Goal: Task Accomplishment & Management: Manage account settings

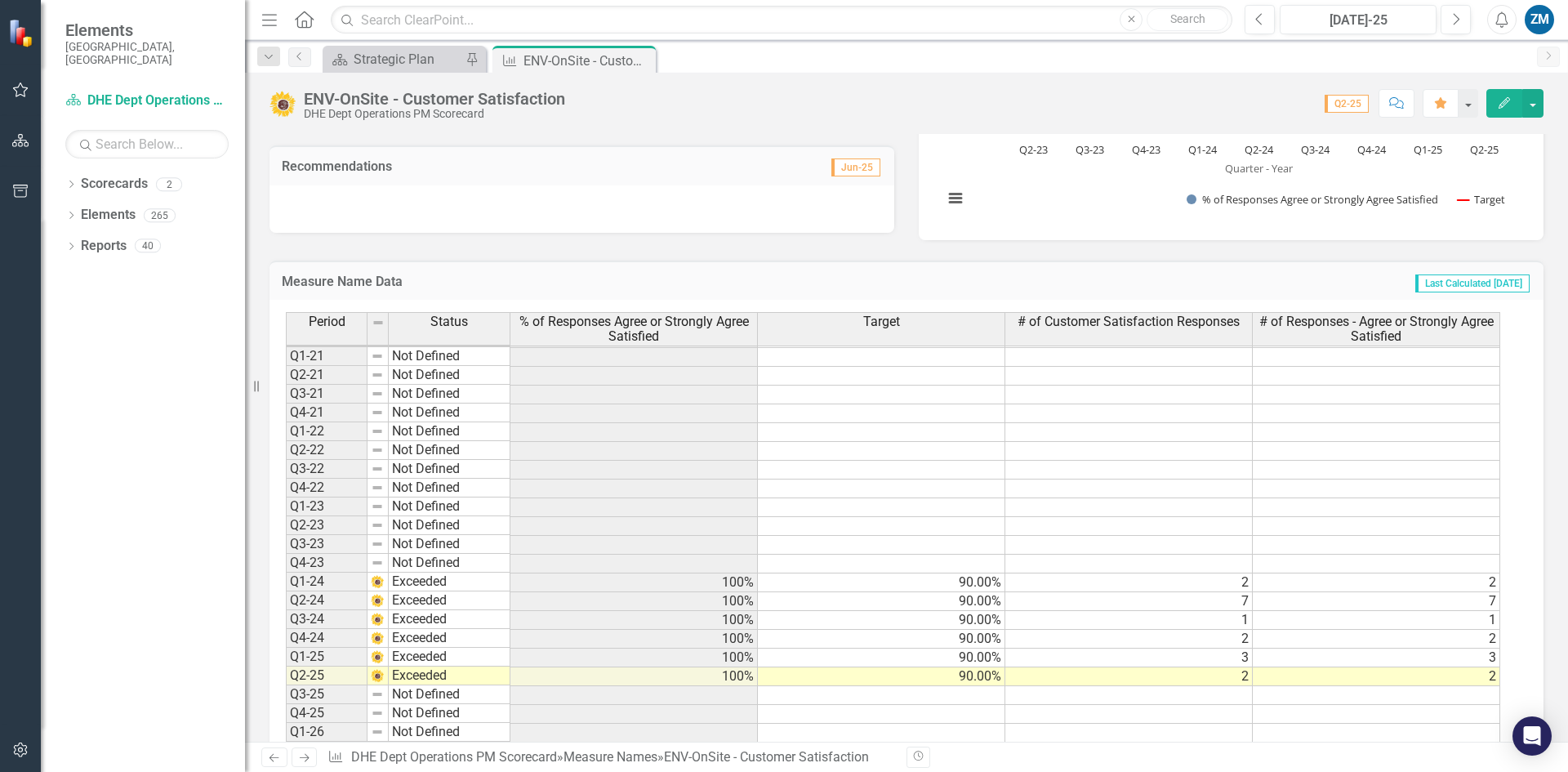
scroll to position [490, 0]
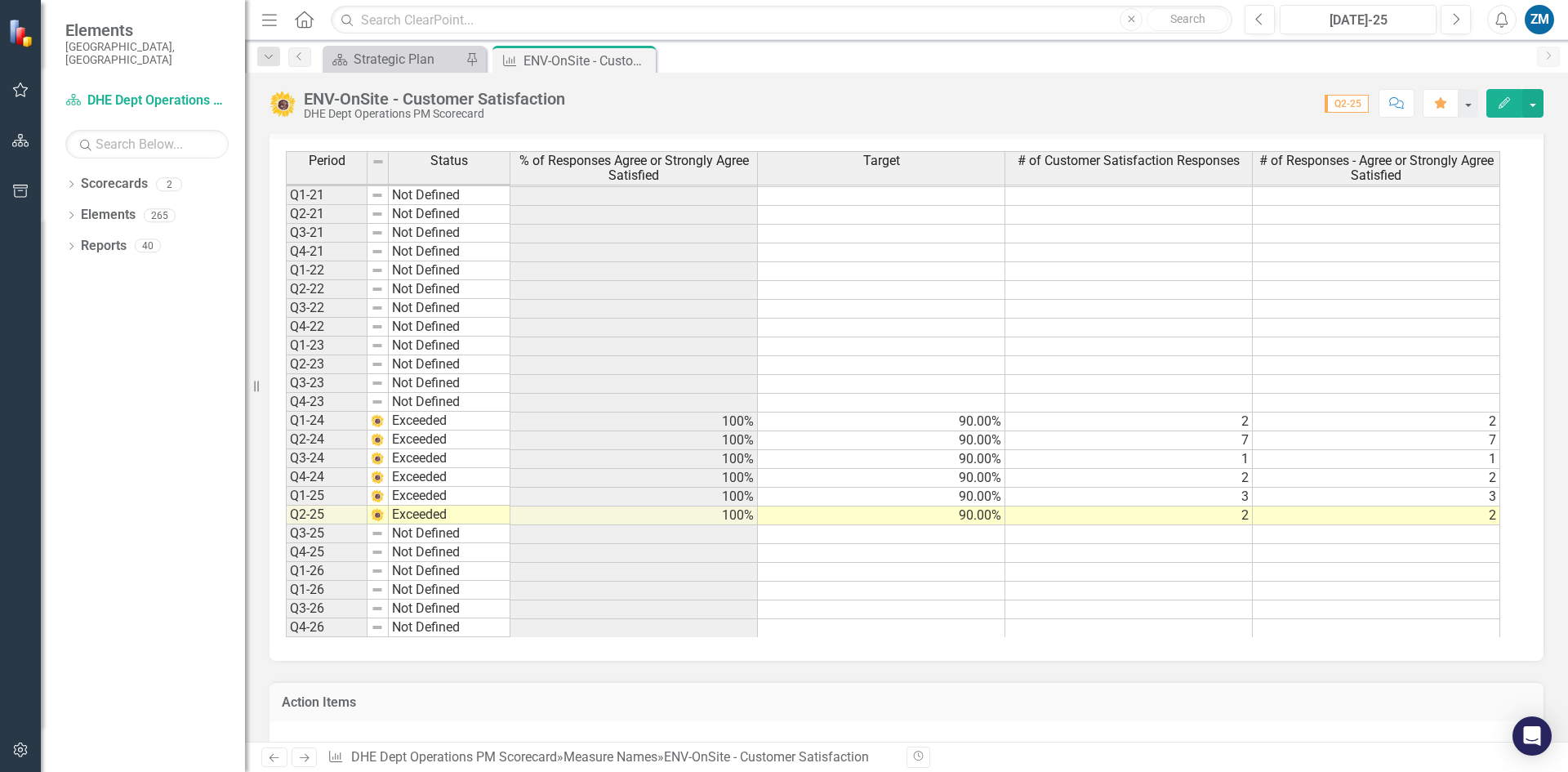
click at [340, 532] on td "Q3-25" at bounding box center [326, 533] width 81 height 18
click at [595, 50] on div "ENV-OnSite - Customer Satisfaction" at bounding box center [567, 60] width 87 height 20
click at [302, 51] on icon "Previous" at bounding box center [300, 56] width 14 height 10
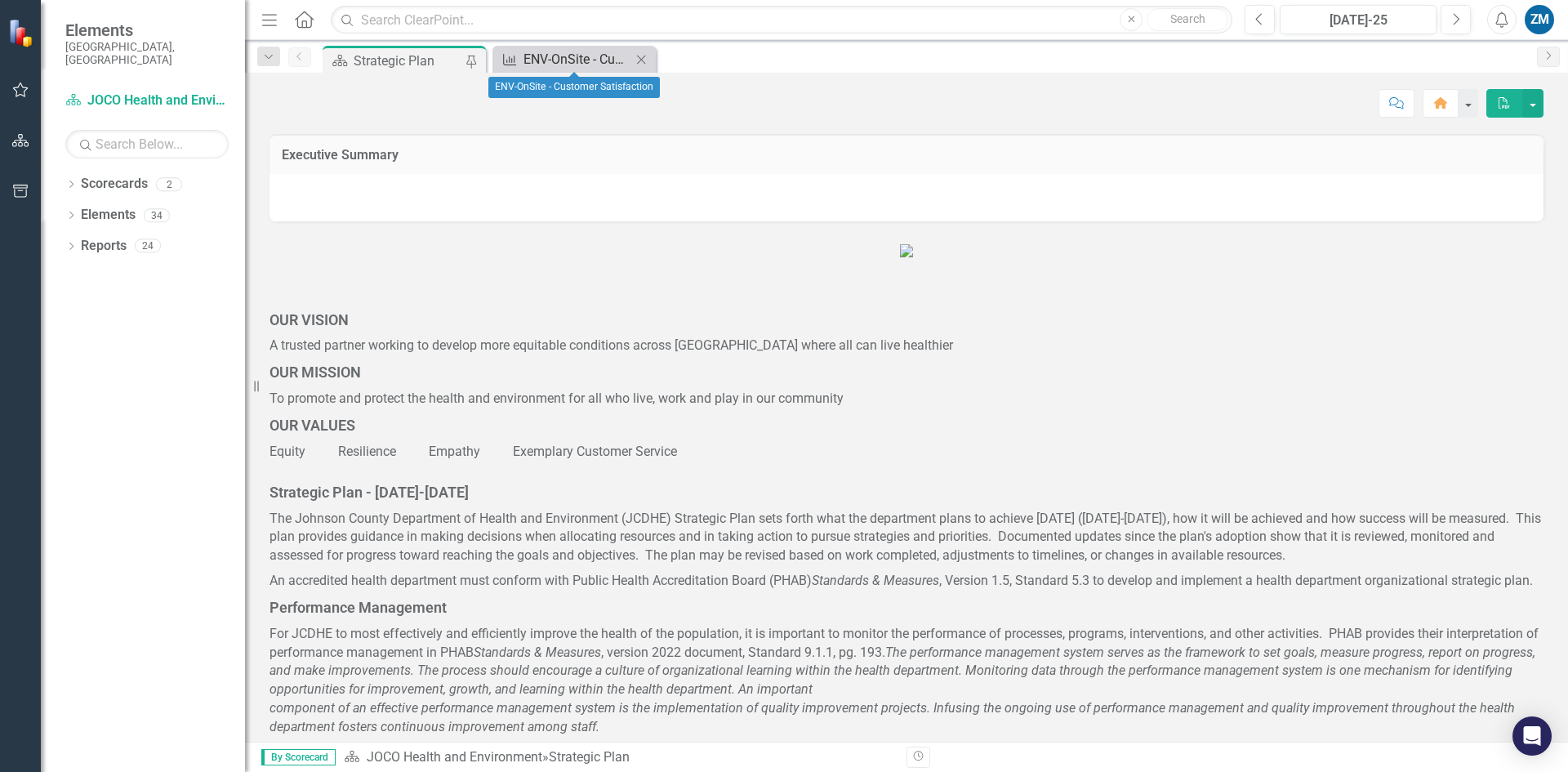
click at [569, 58] on div "ENV-OnSite - Customer Satisfaction" at bounding box center [577, 59] width 107 height 20
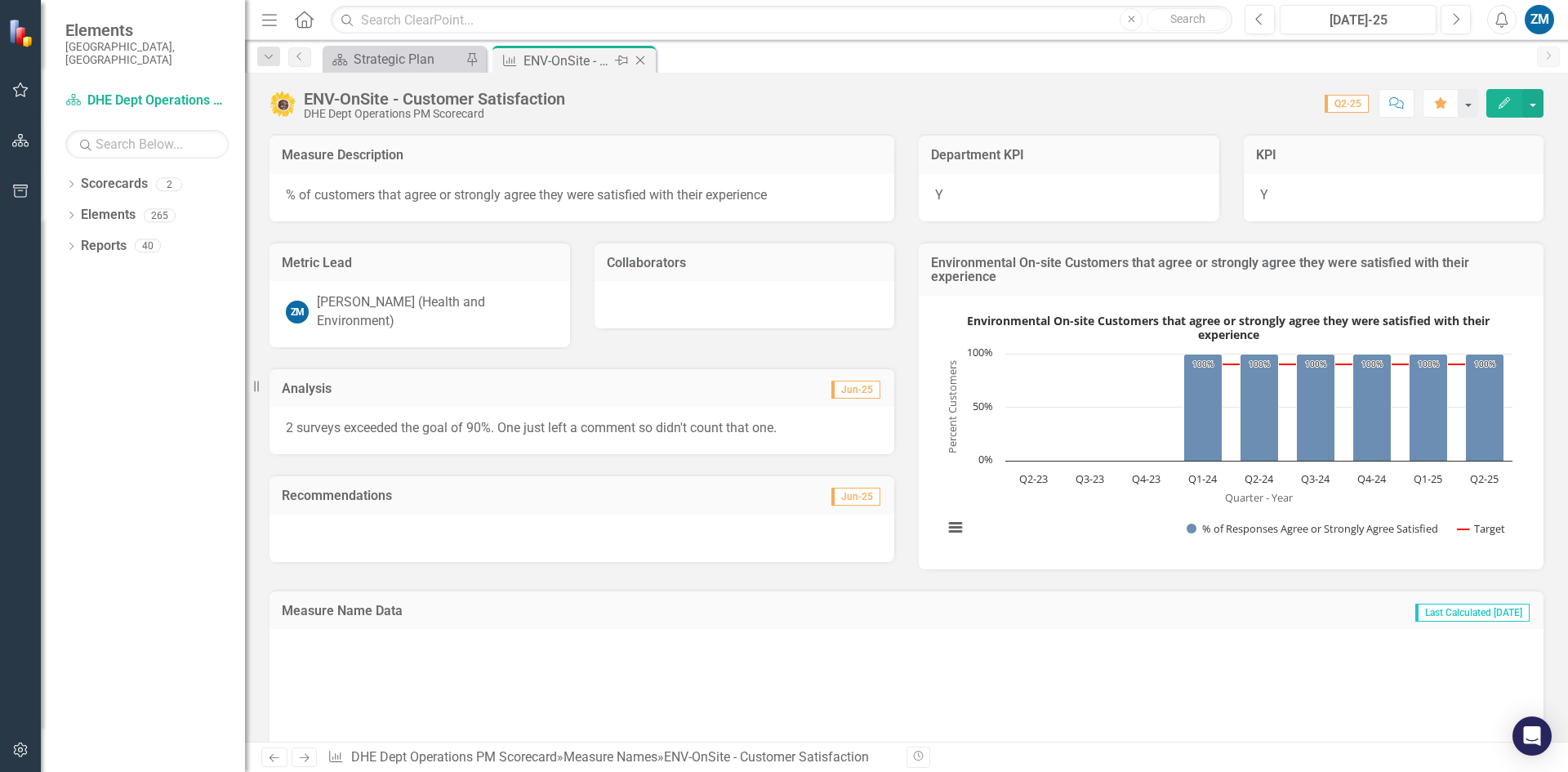
click at [649, 55] on div "Close" at bounding box center [641, 60] width 20 height 20
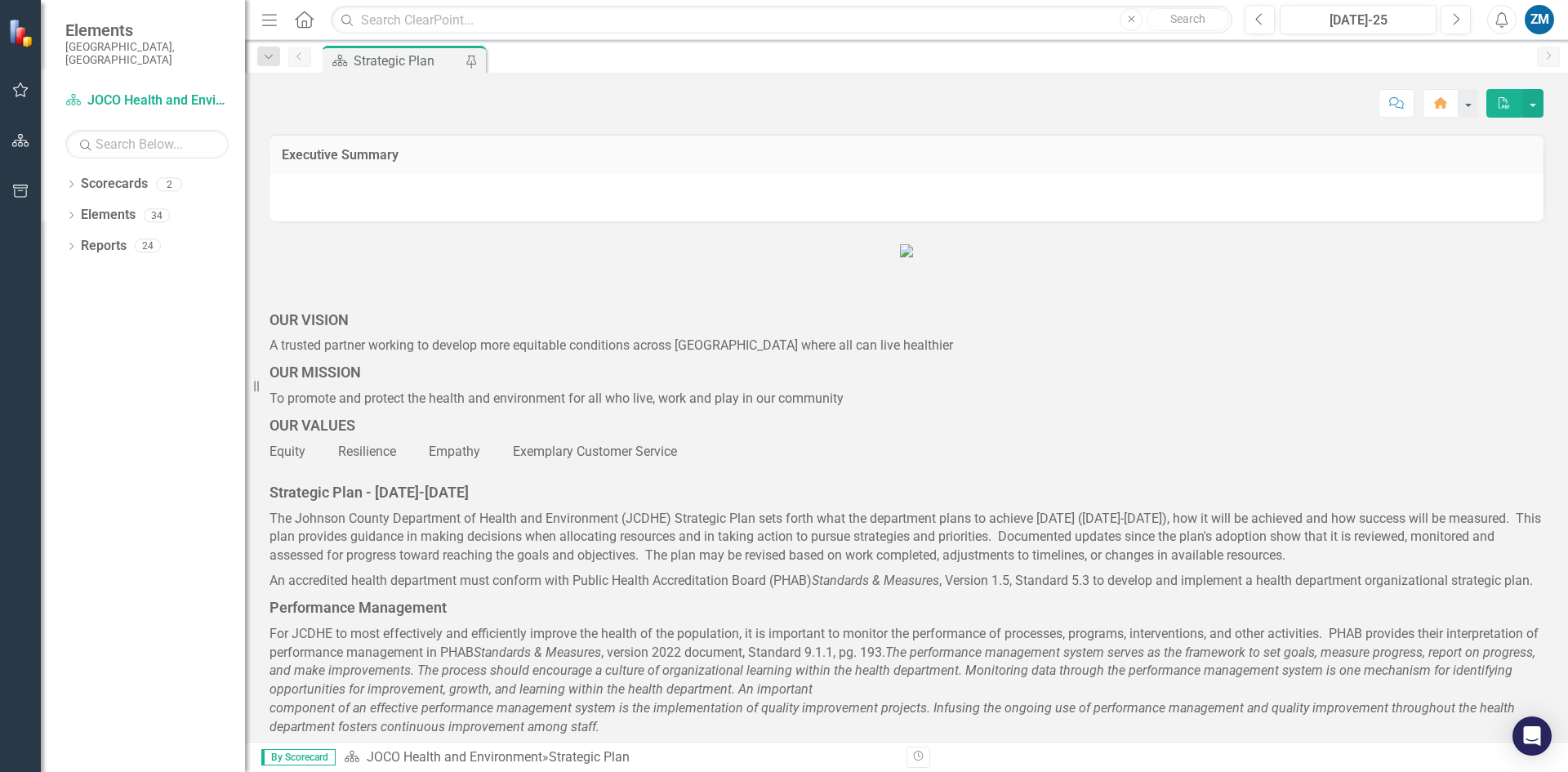
click at [419, 66] on div "Strategic Plan" at bounding box center [407, 60] width 107 height 20
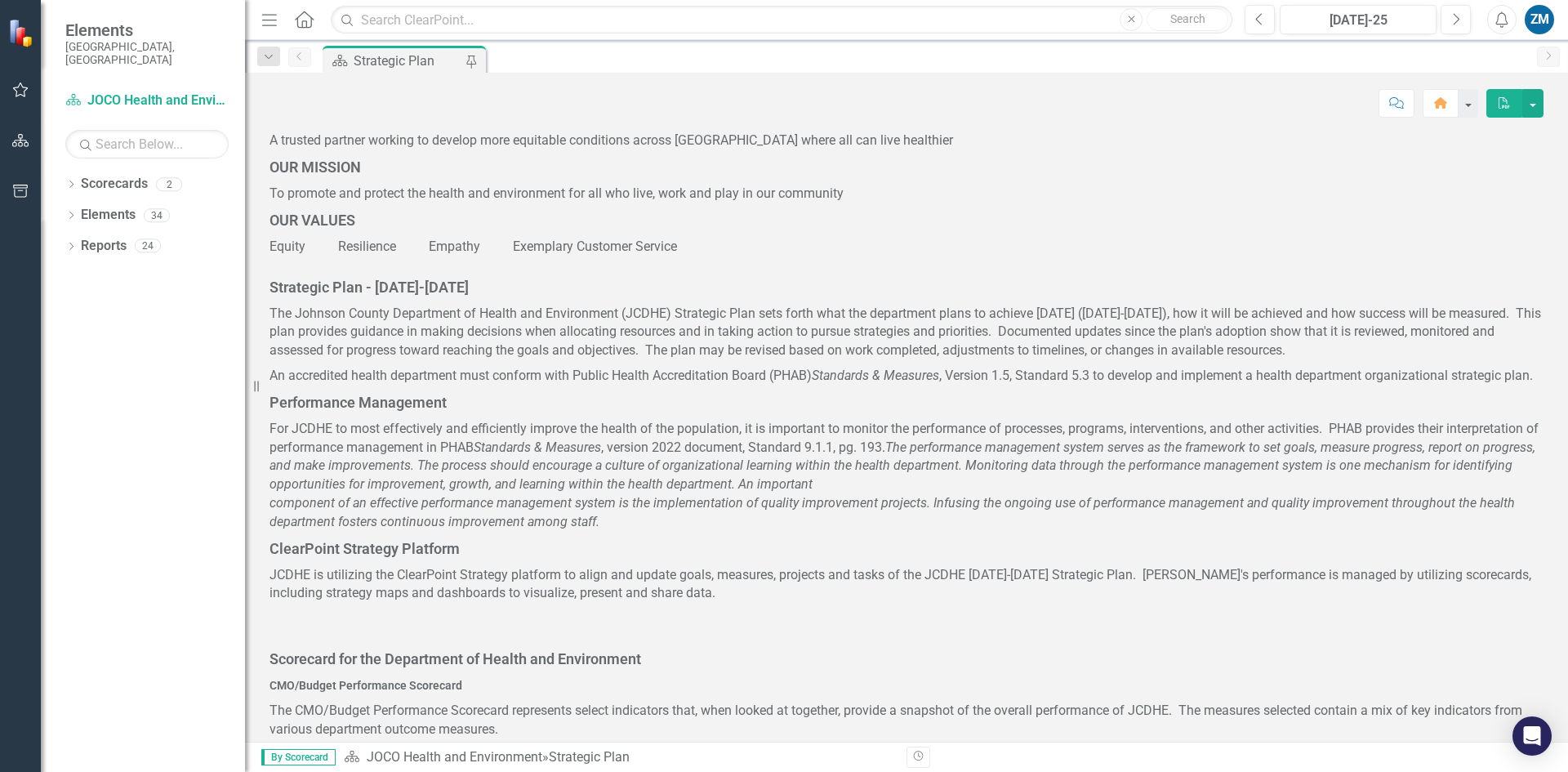
scroll to position [327, 0]
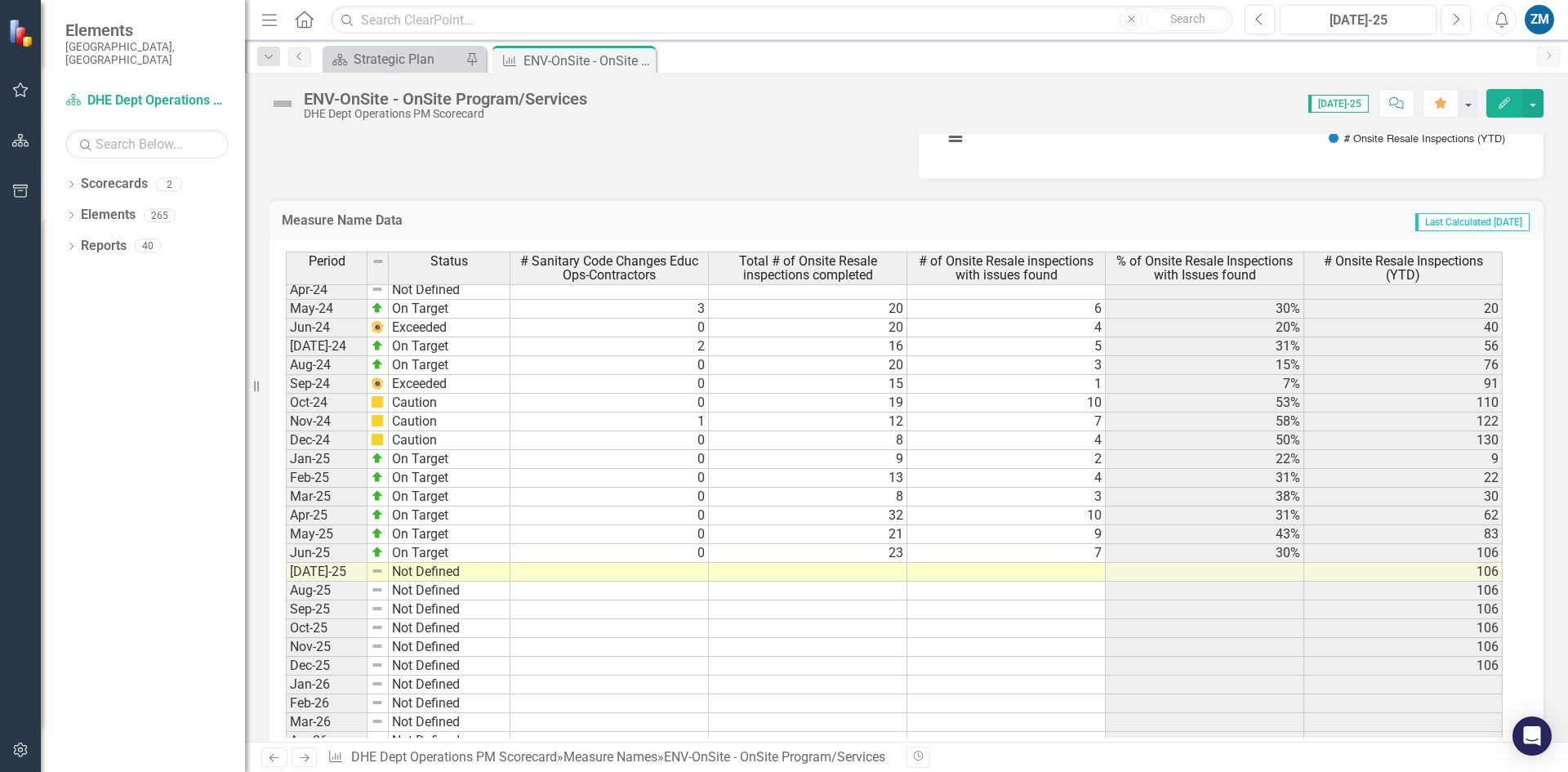
scroll to position [2182, 0]
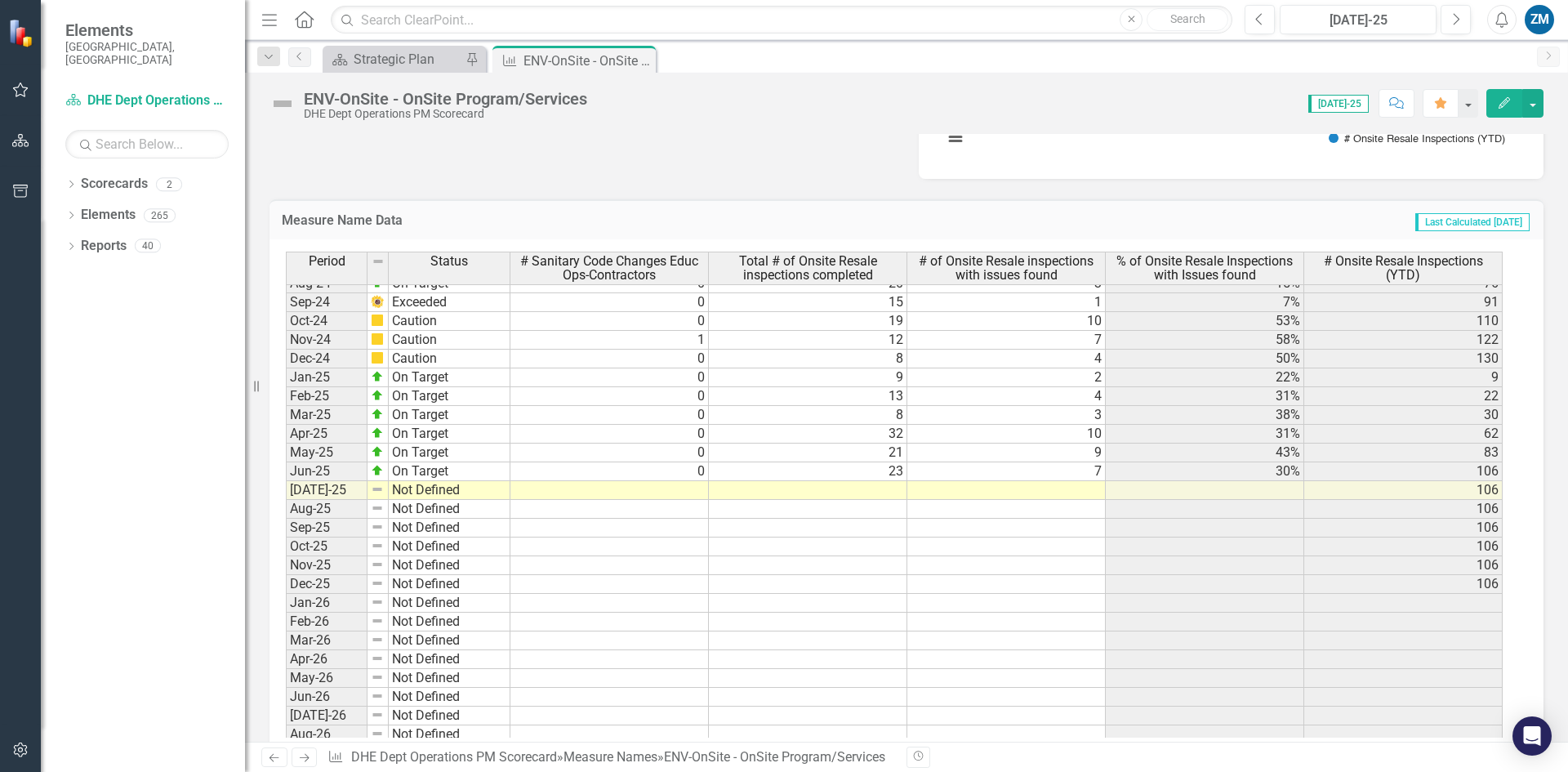
click at [889, 484] on tbody "[DATE]-23 Not Defined Aug-23 Not Defined Sep-23 Not Defined Oct-23 Not Defined …" at bounding box center [894, 424] width 1217 height 789
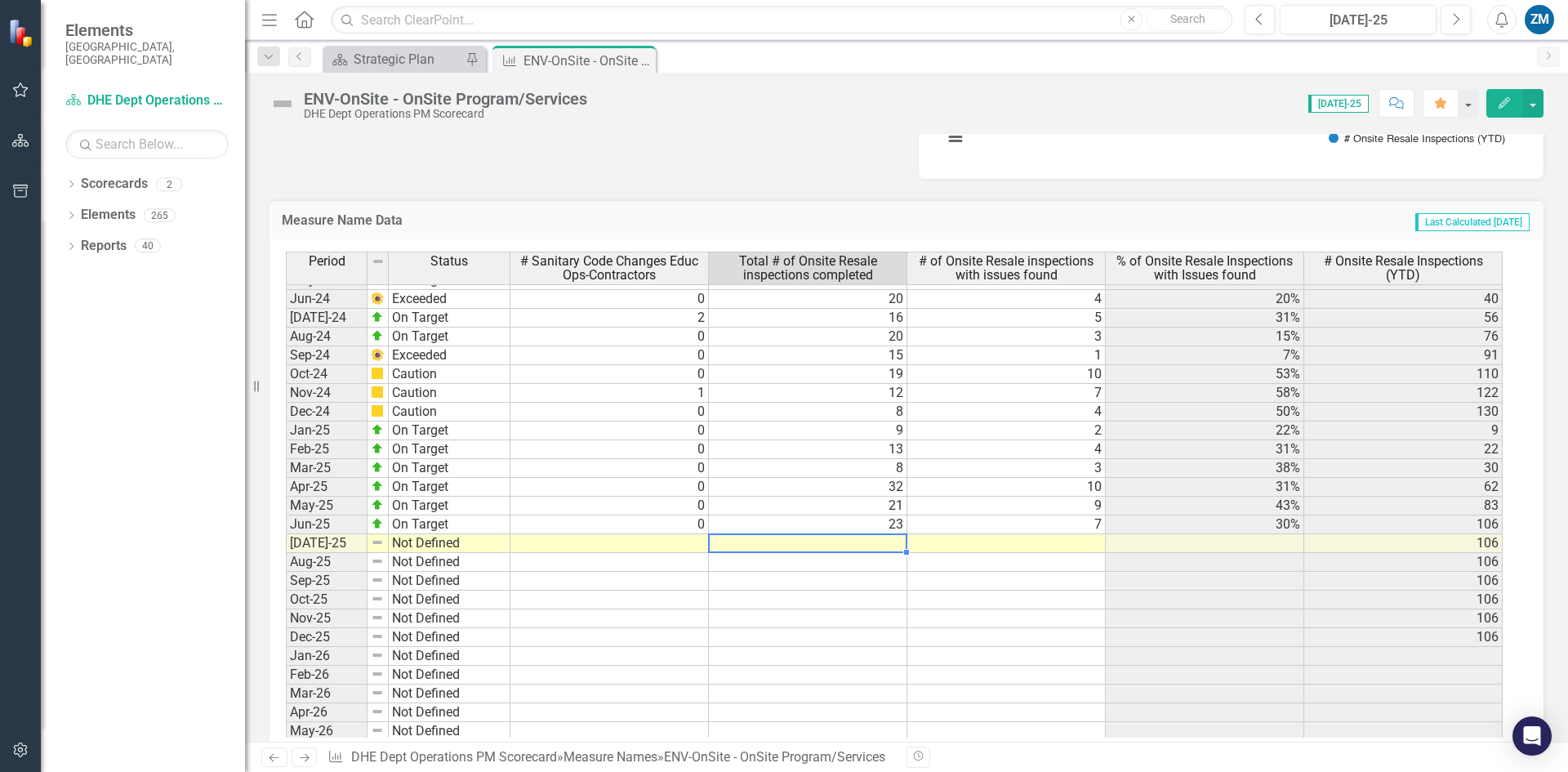
scroll to position [2090, 0]
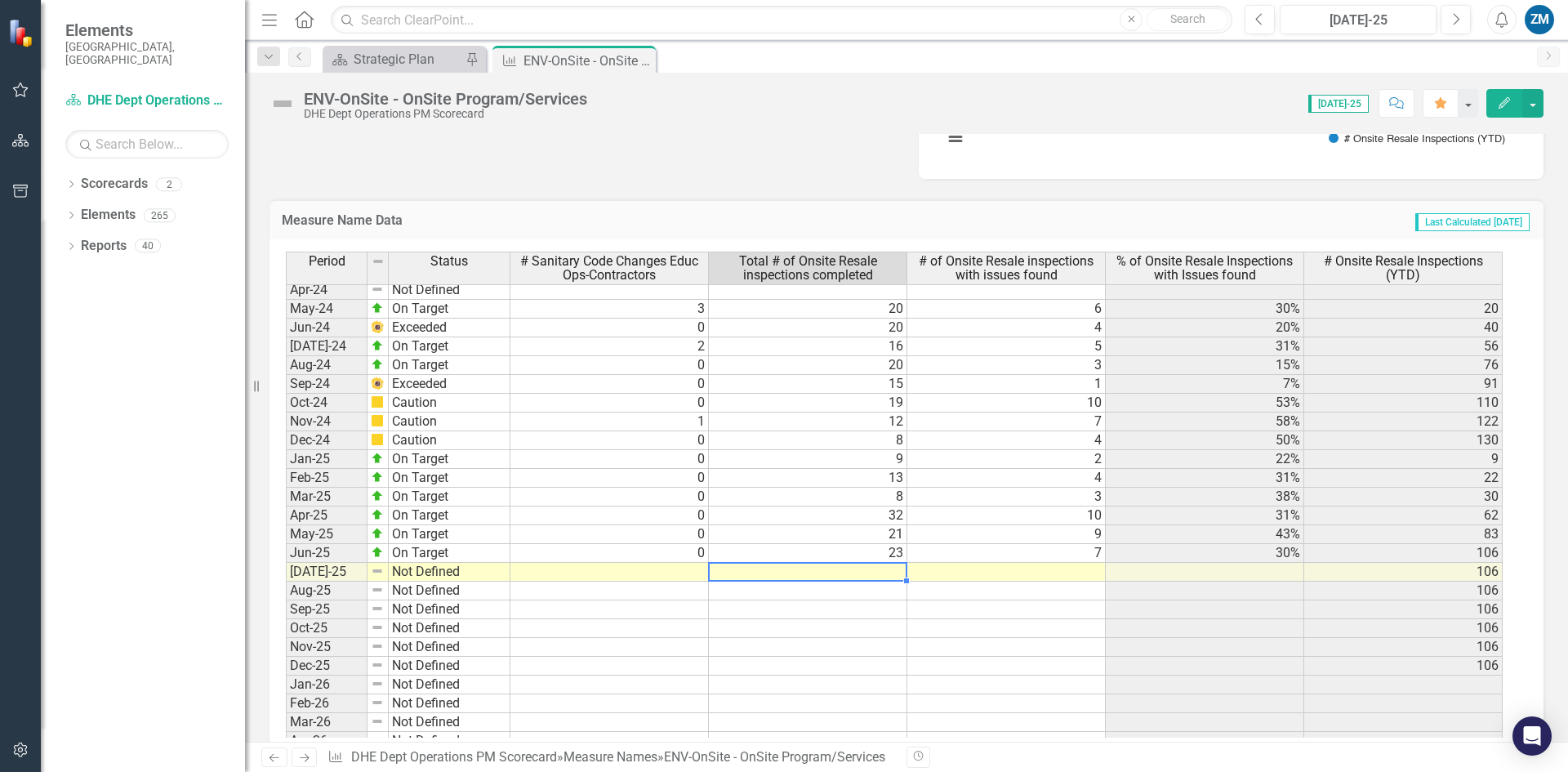
click at [894, 569] on td at bounding box center [808, 572] width 198 height 18
click at [894, 570] on td at bounding box center [808, 572] width 198 height 18
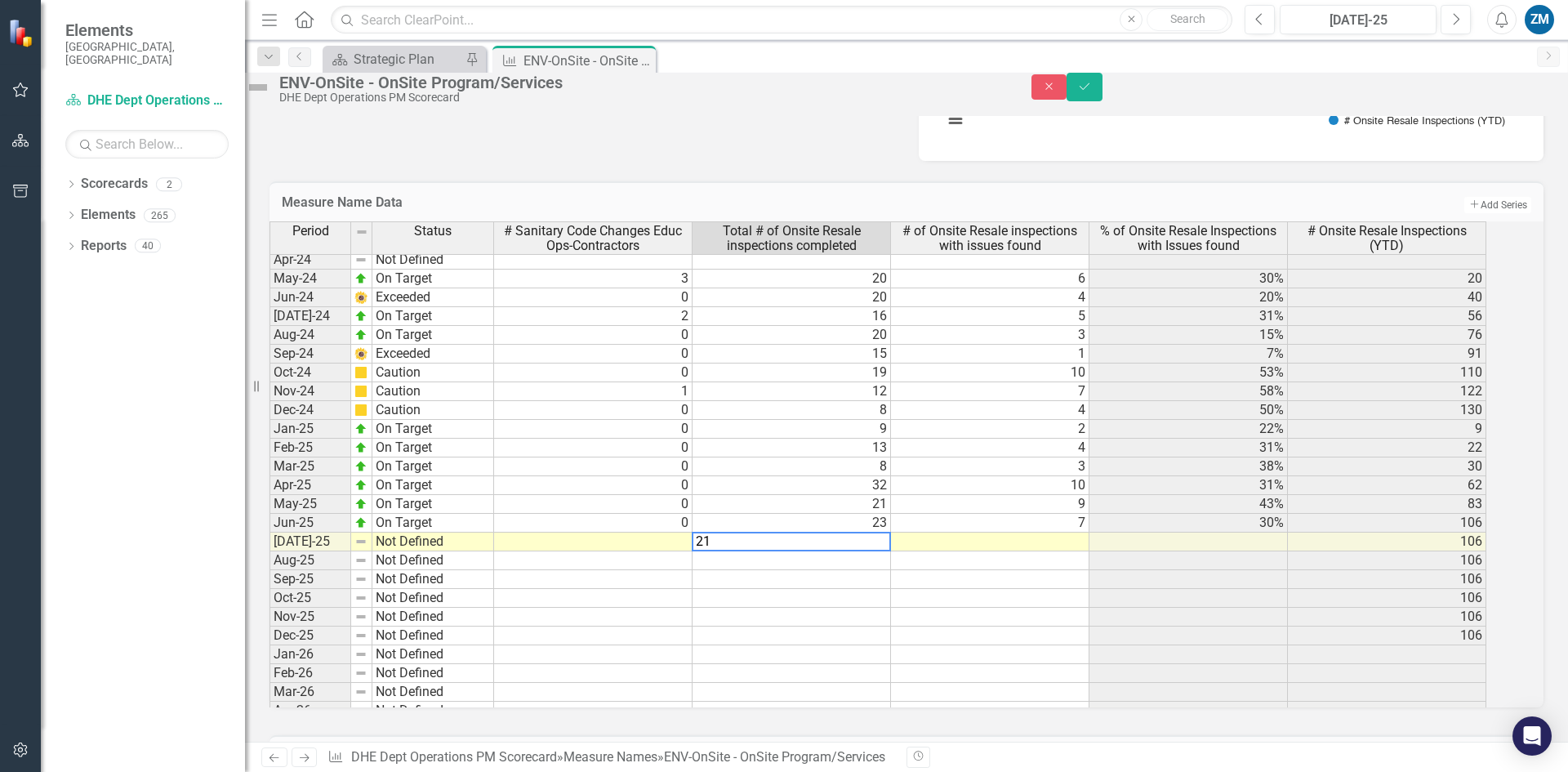
type textarea "21"
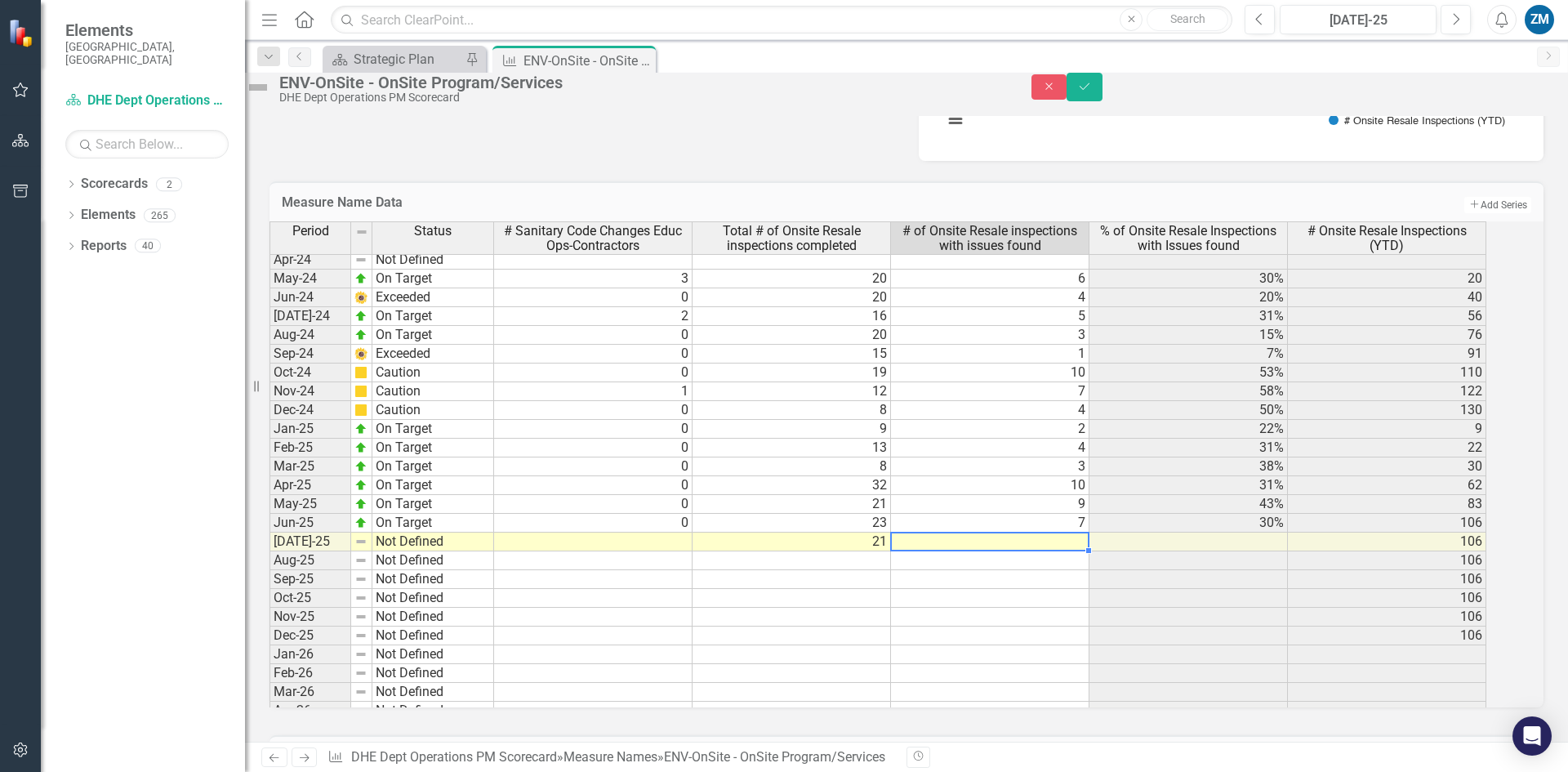
click at [1082, 551] on td at bounding box center [990, 541] width 198 height 18
click at [1089, 551] on td at bounding box center [990, 541] width 198 height 18
type textarea "8"
click at [1021, 570] on td at bounding box center [990, 560] width 198 height 18
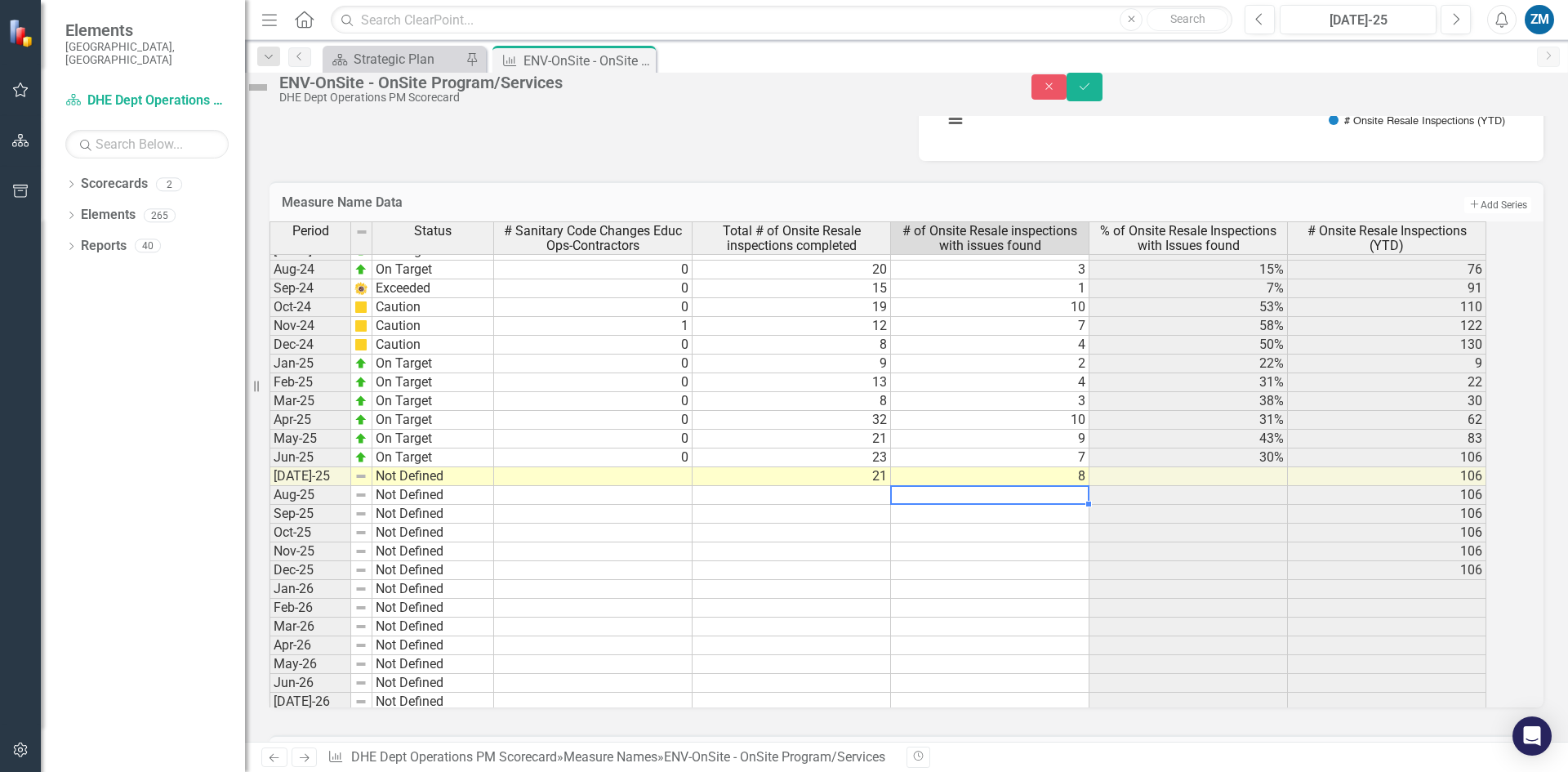
scroll to position [2172, 0]
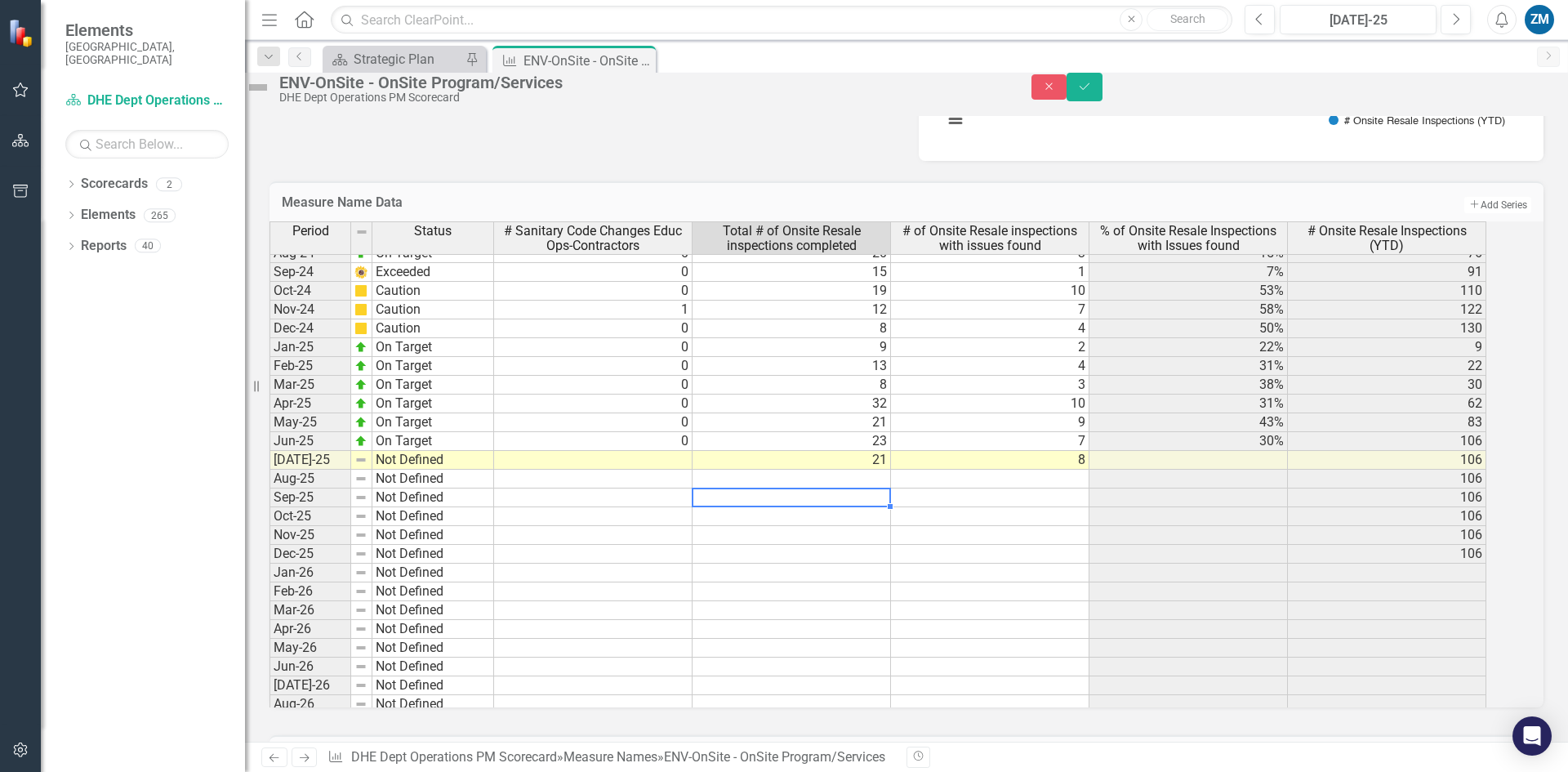
click at [270, 537] on div "Period Status # Sanitary Code Changes Educ Ops-Contractors Total # of Onsite Re…" at bounding box center [270, 387] width 0 height 805
click at [1092, 92] on icon "Save" at bounding box center [1084, 87] width 15 height 12
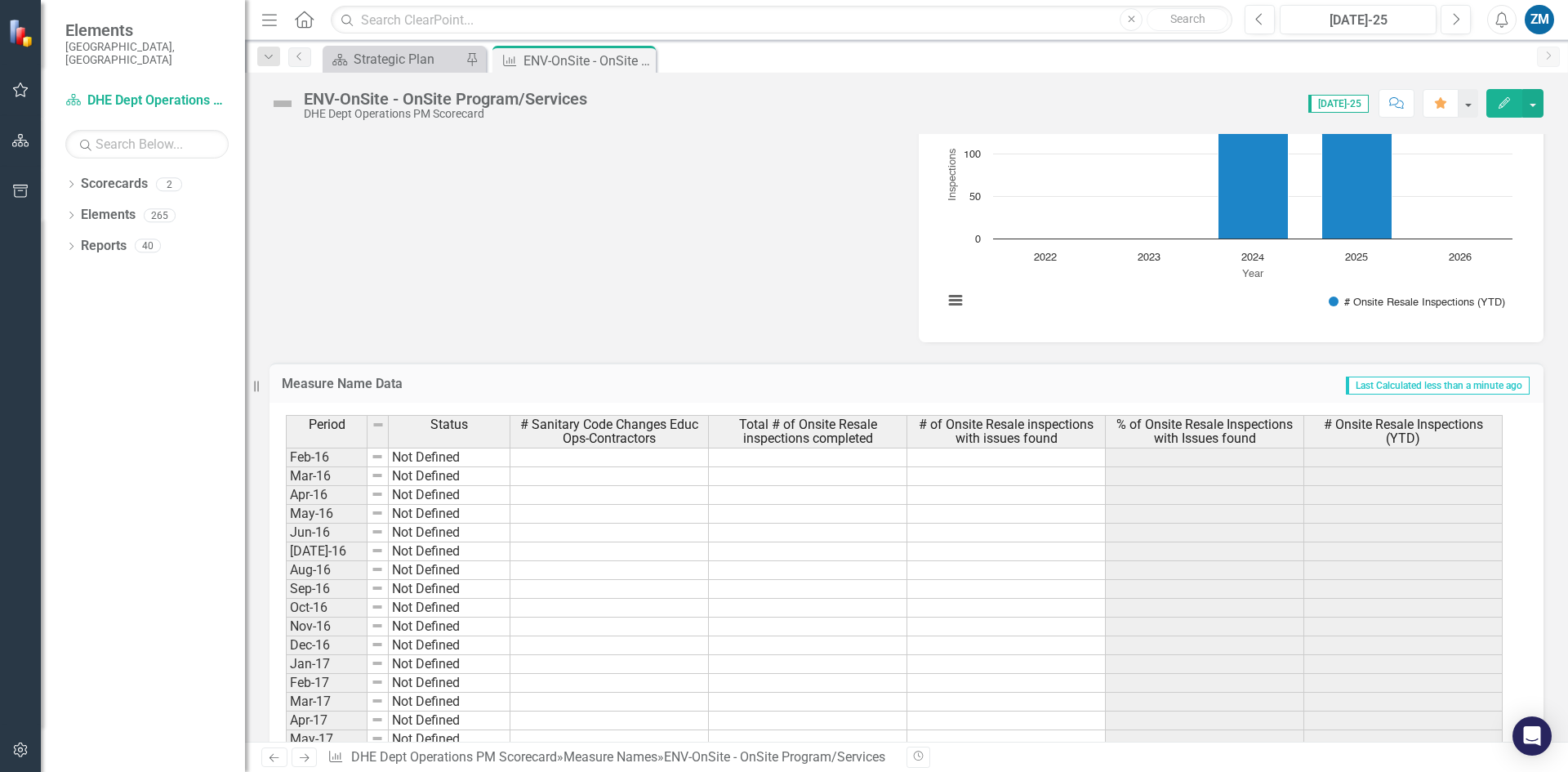
scroll to position [569, 0]
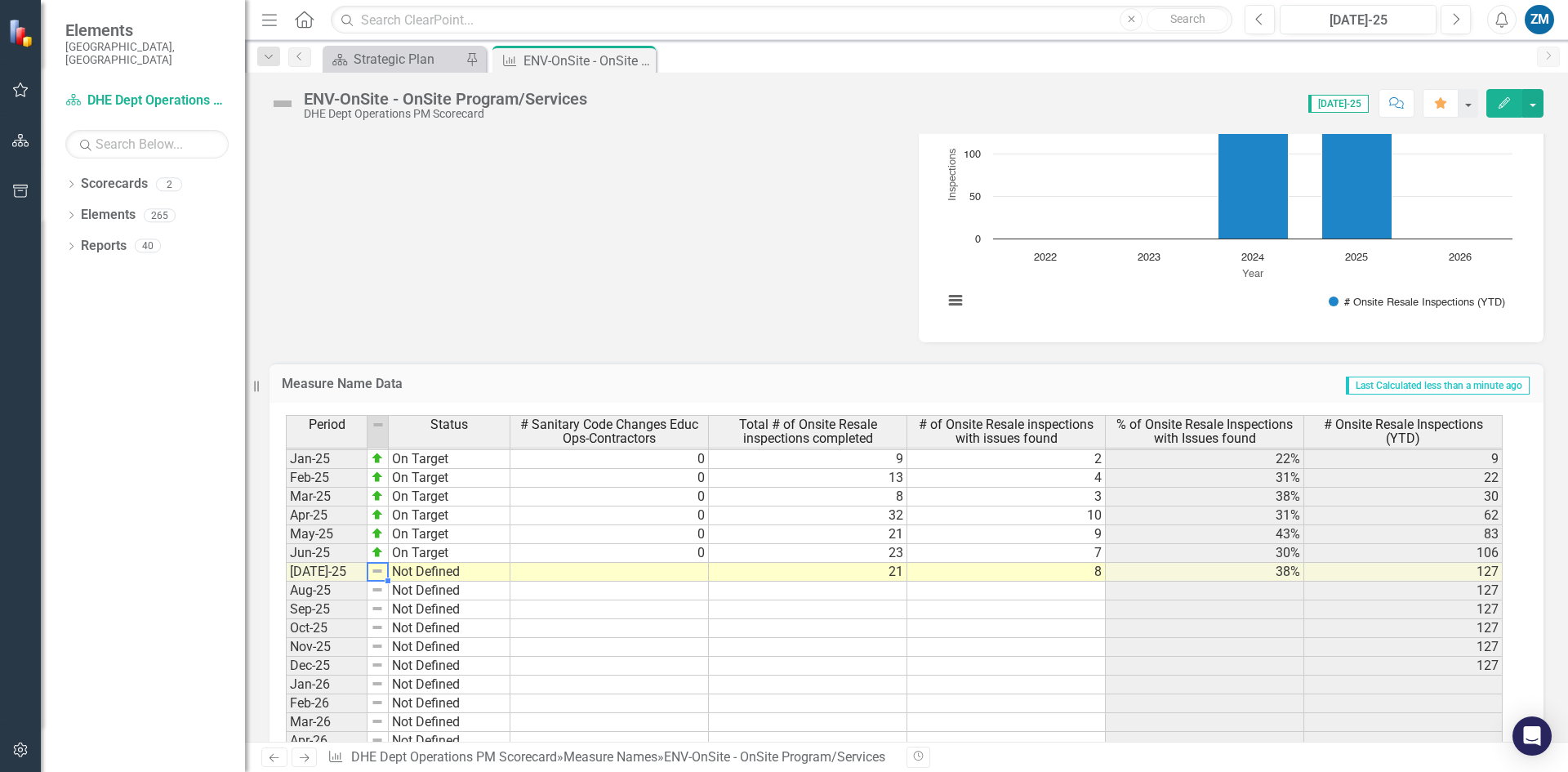
click at [380, 571] on img at bounding box center [377, 571] width 14 height 14
click at [403, 574] on td "Not Defined" at bounding box center [450, 572] width 122 height 18
click at [380, 574] on img at bounding box center [377, 571] width 14 height 14
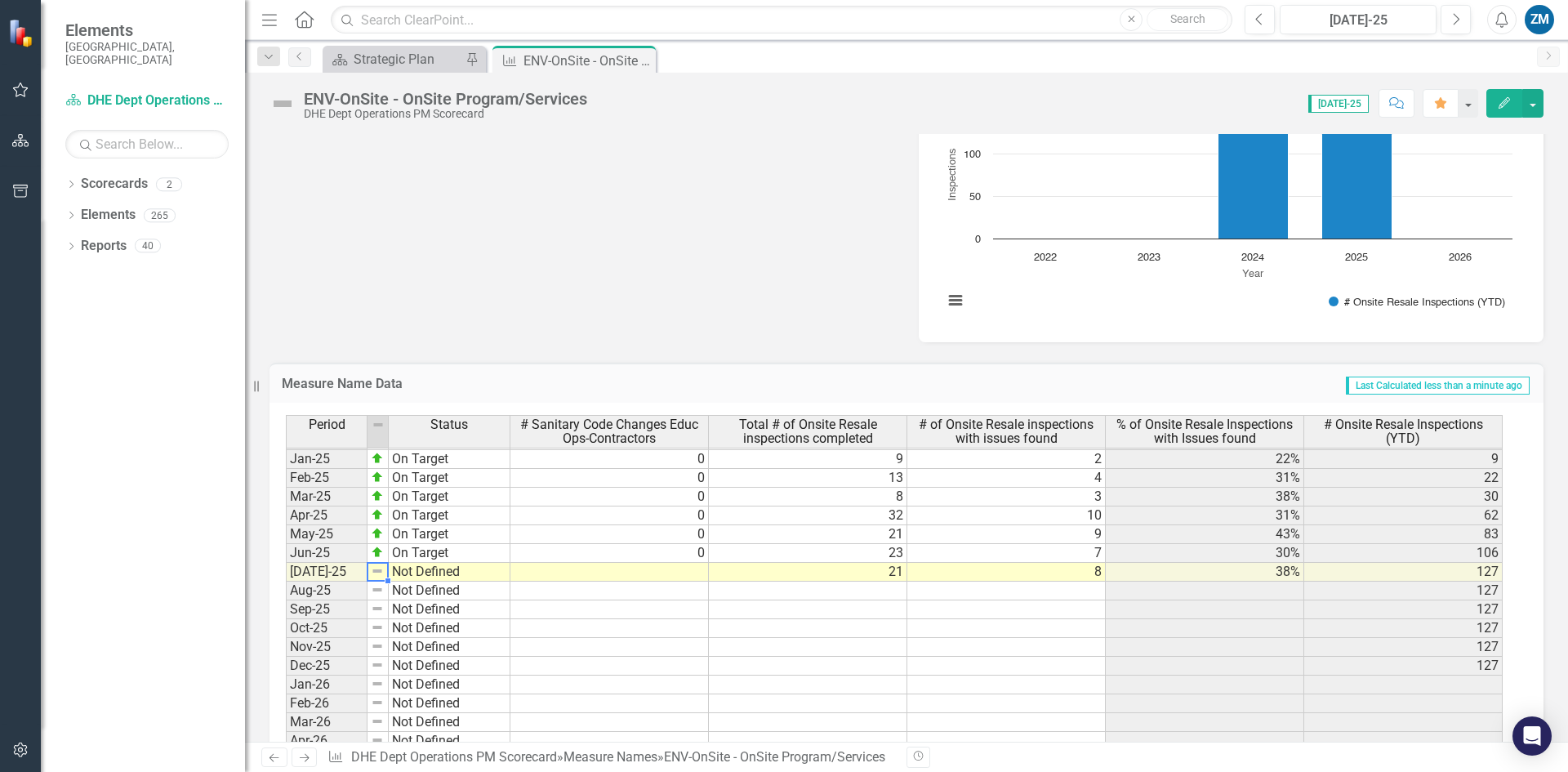
click at [380, 574] on img at bounding box center [377, 571] width 14 height 14
click at [405, 576] on td "Not Defined" at bounding box center [450, 572] width 122 height 18
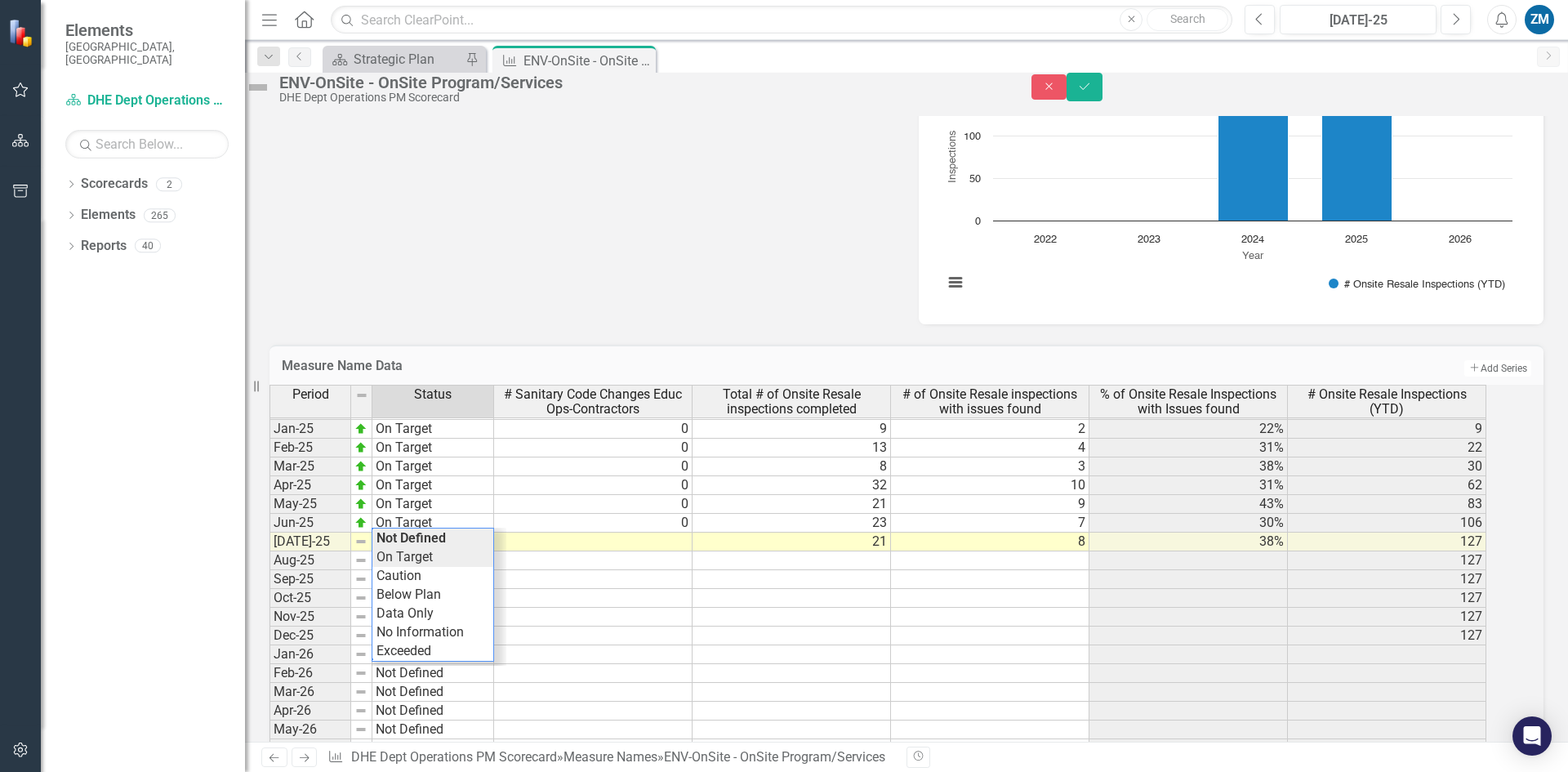
click at [443, 590] on div "Period Status # Sanitary Code Changes Educ Ops-Contractors Total # of Onsite Re…" at bounding box center [884, 628] width 1229 height 486
click at [1092, 92] on icon "Save" at bounding box center [1084, 87] width 15 height 12
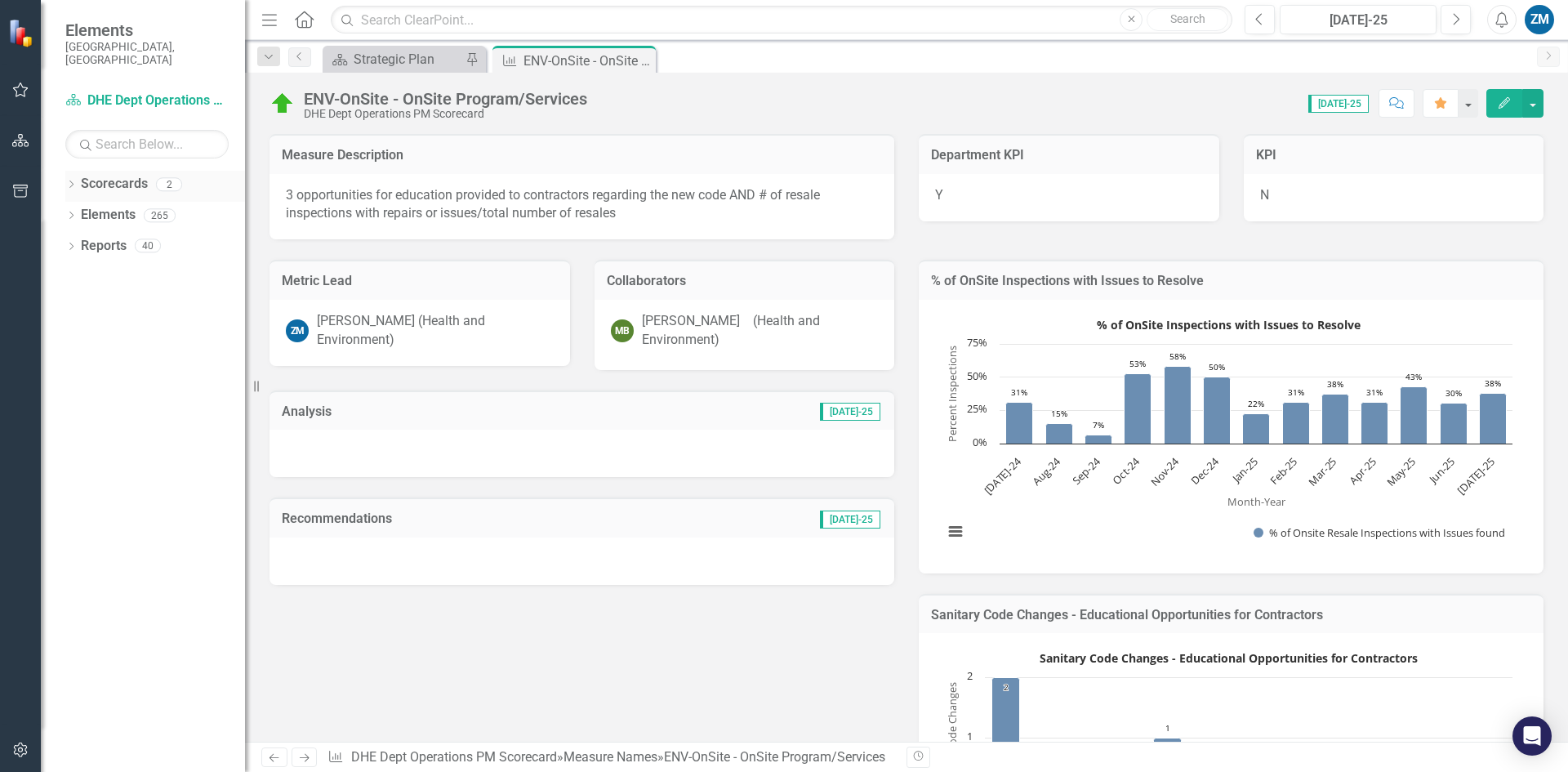
click at [71, 181] on icon "Dropdown" at bounding box center [72, 185] width 12 height 9
click at [124, 206] on link "JOCO Health and Environment" at bounding box center [156, 215] width 180 height 18
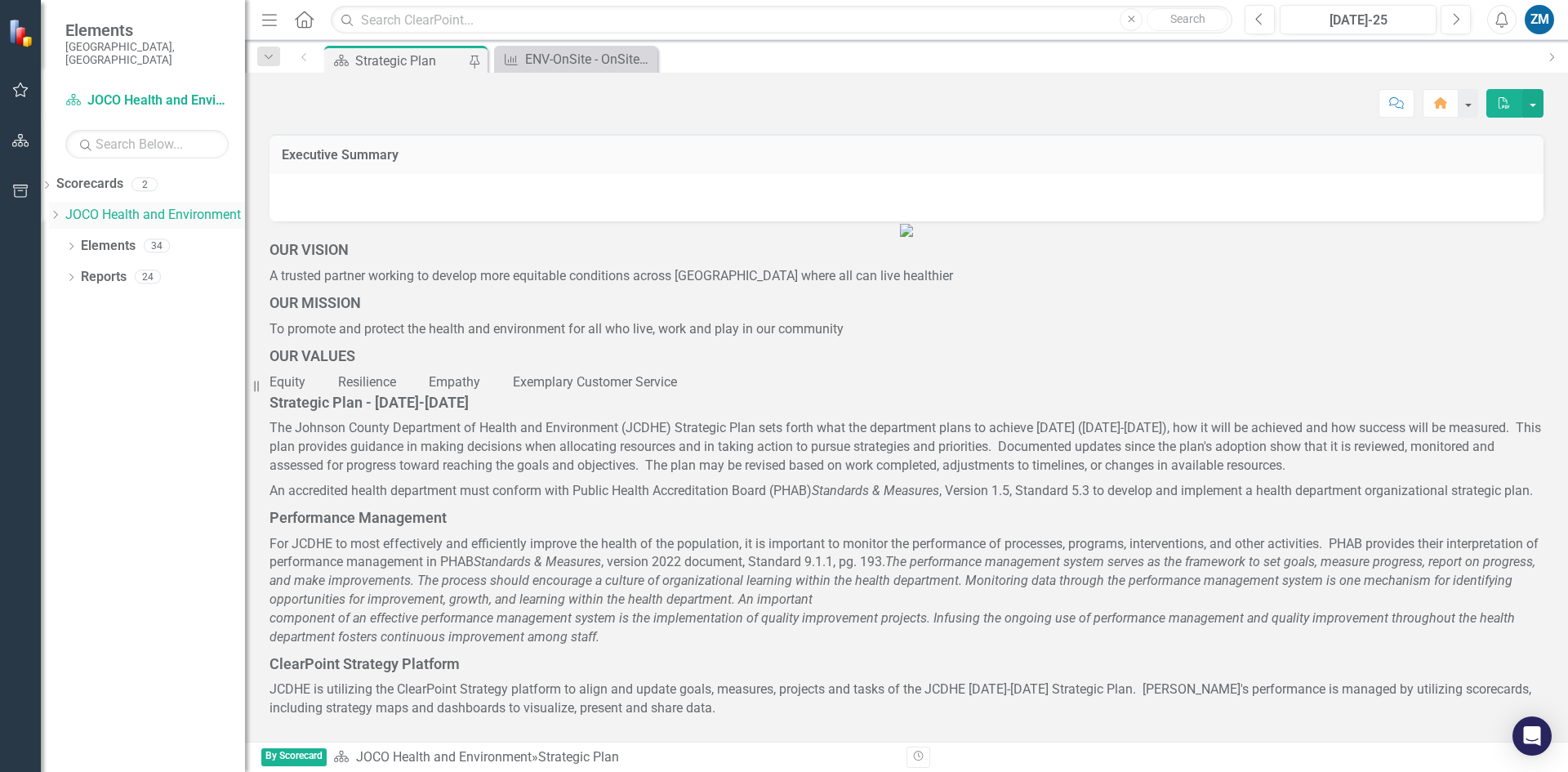
click at [61, 210] on icon "Dropdown" at bounding box center [55, 215] width 13 height 10
click at [166, 235] on link "DHE Dept Operations PM Scorecard" at bounding box center [156, 242] width 180 height 18
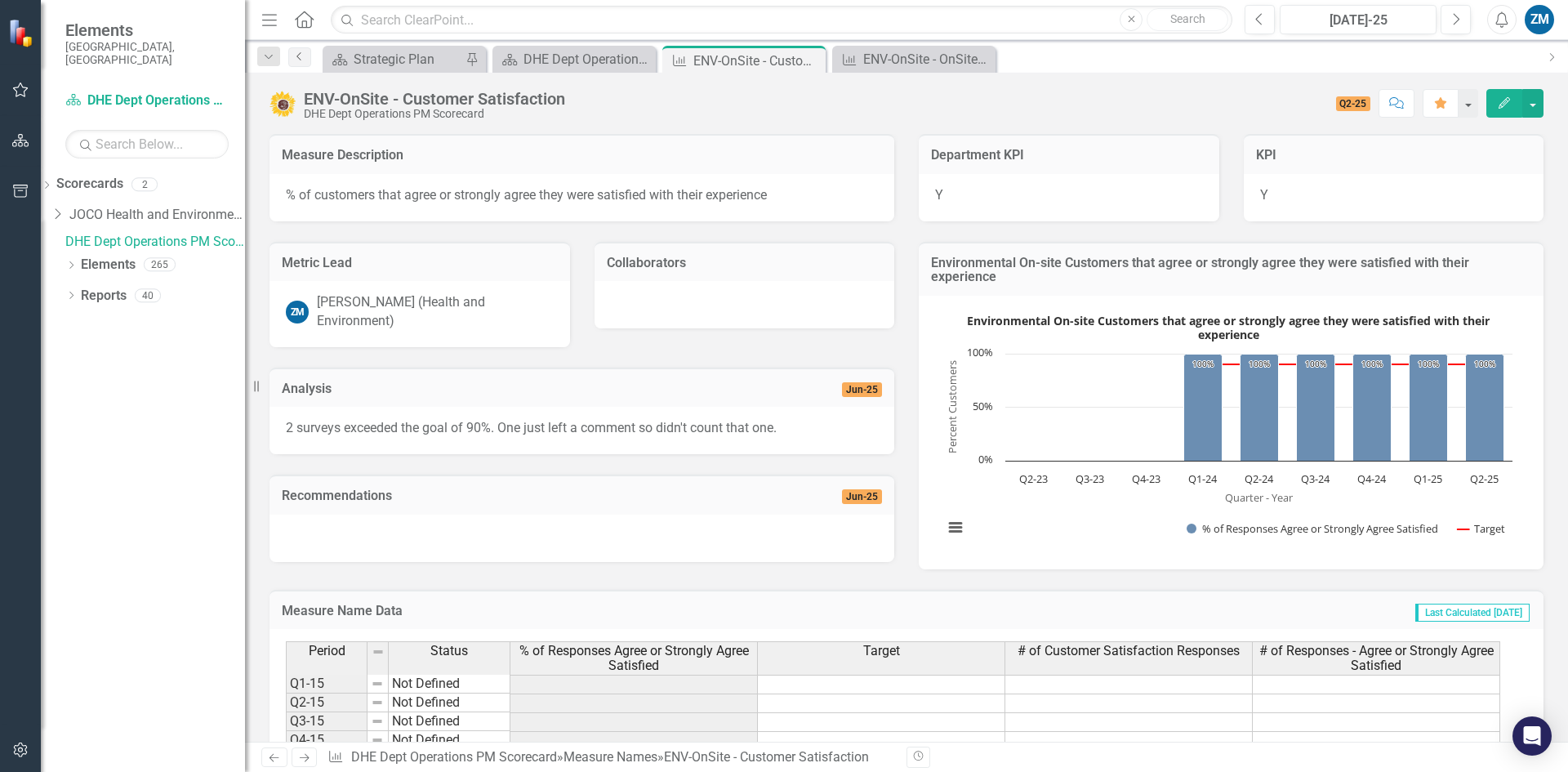
click at [296, 57] on icon "Previous" at bounding box center [300, 56] width 14 height 10
